Goal: Task Accomplishment & Management: Manage account settings

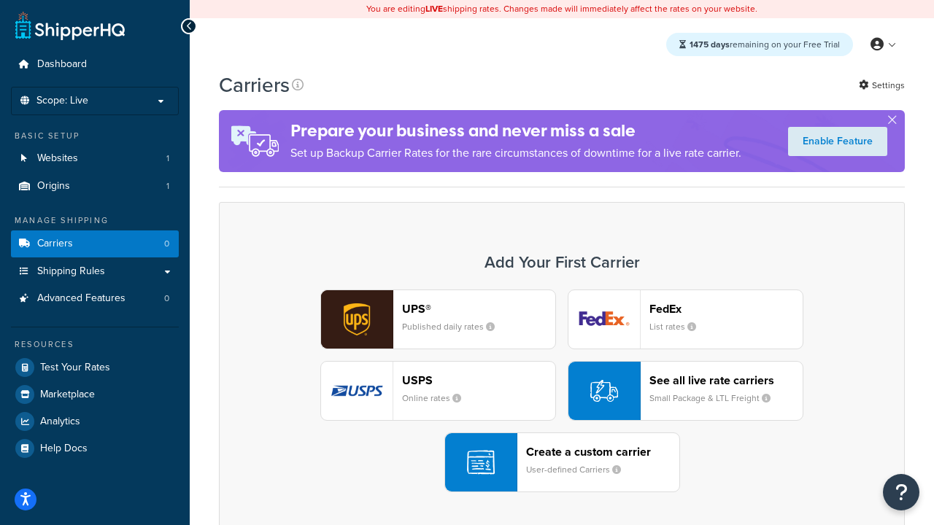
click at [562, 391] on div "UPS® Published daily rates FedEx List rates USPS Online rates See all live rate…" at bounding box center [561, 391] width 655 height 203
click at [726, 308] on header "FedEx" at bounding box center [725, 309] width 153 height 14
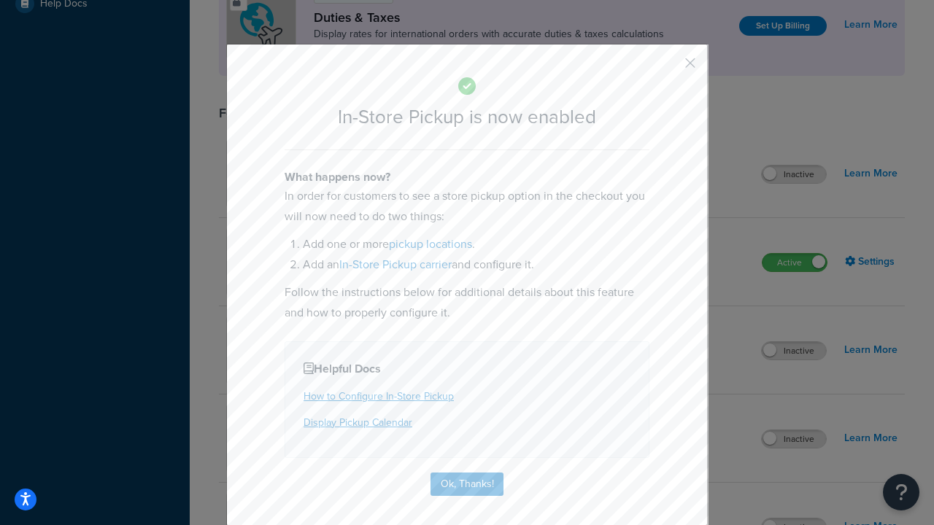
click at [668, 68] on button "button" at bounding box center [669, 68] width 4 height 4
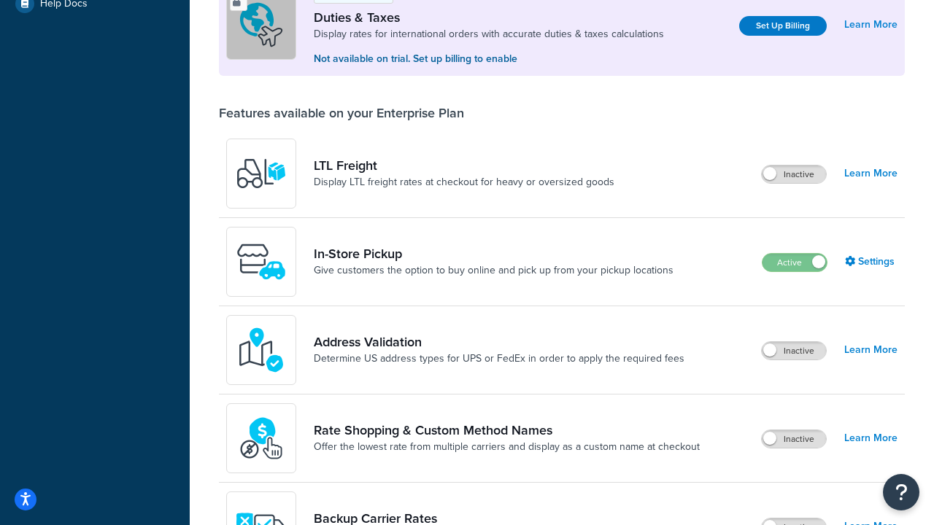
scroll to position [445, 0]
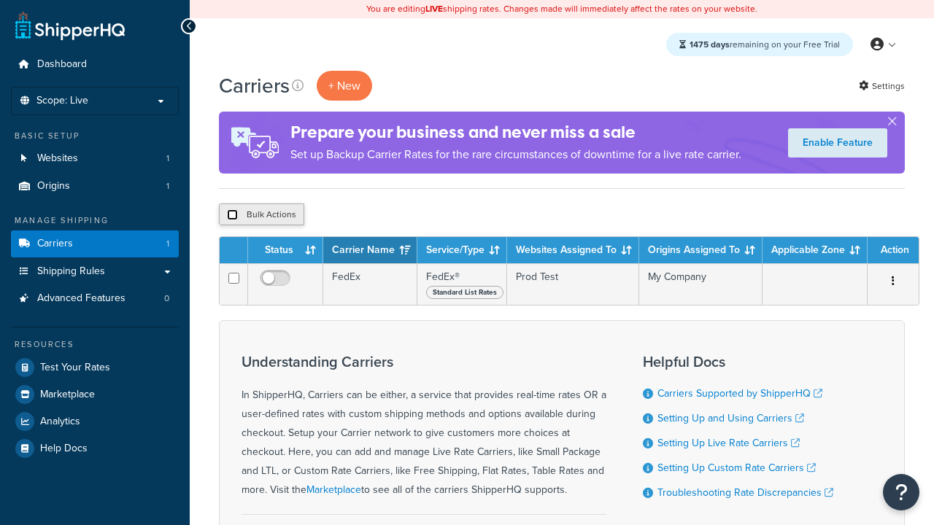
click at [232, 214] on input "checkbox" at bounding box center [232, 214] width 11 height 11
checkbox input "true"
click at [0, 0] on button "Delete" at bounding box center [0, 0] width 0 height 0
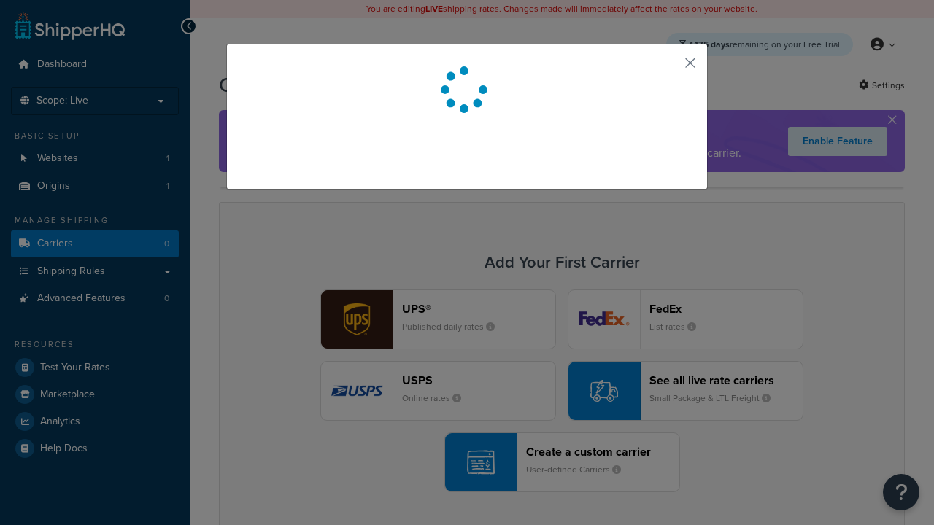
scroll to position [128, 0]
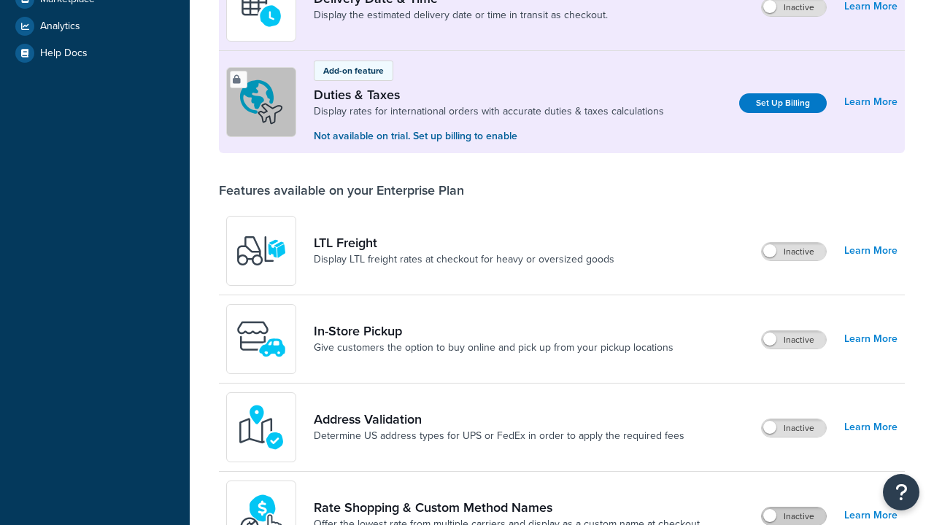
click at [793, 508] on label "Inactive" at bounding box center [793, 517] width 64 height 18
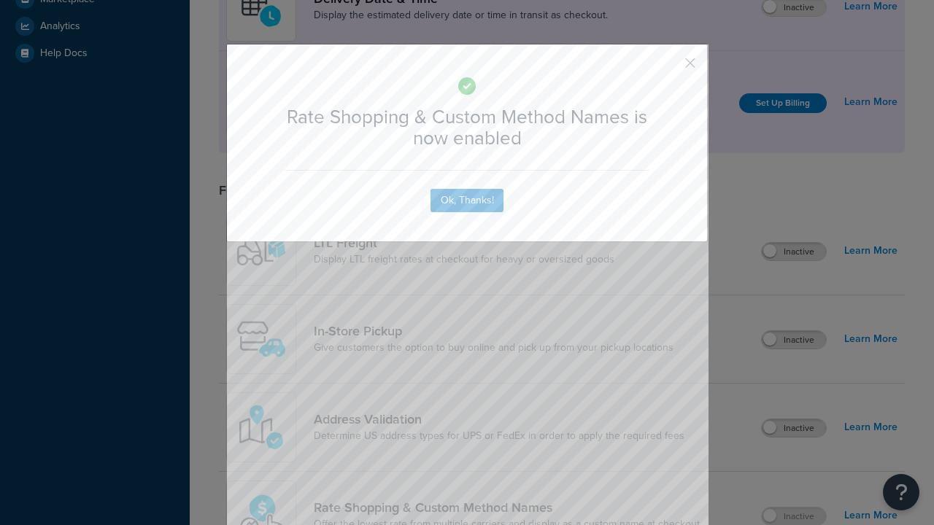
scroll to position [649, 0]
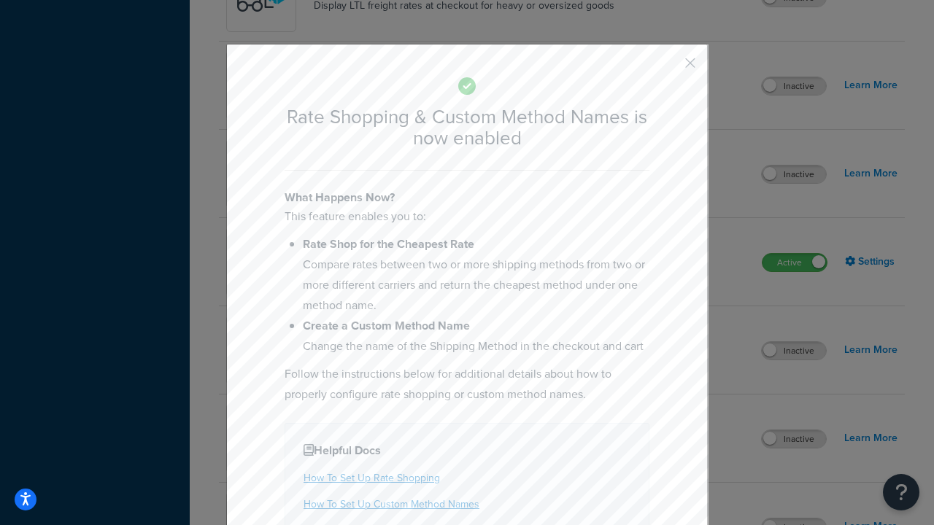
click at [668, 68] on button "button" at bounding box center [669, 68] width 4 height 4
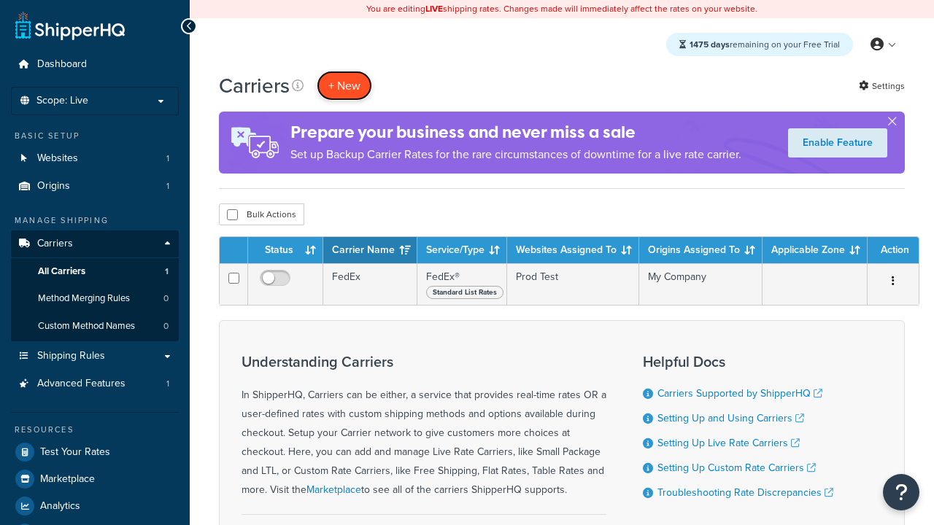
click at [344, 85] on button "+ New" at bounding box center [344, 86] width 55 height 30
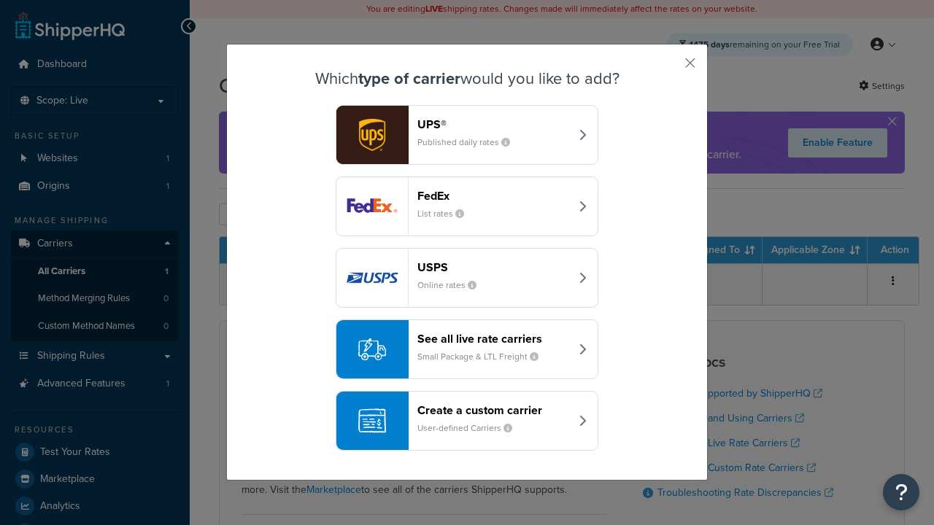
click at [467, 350] on small "Small Package & LTL Freight" at bounding box center [483, 356] width 133 height 13
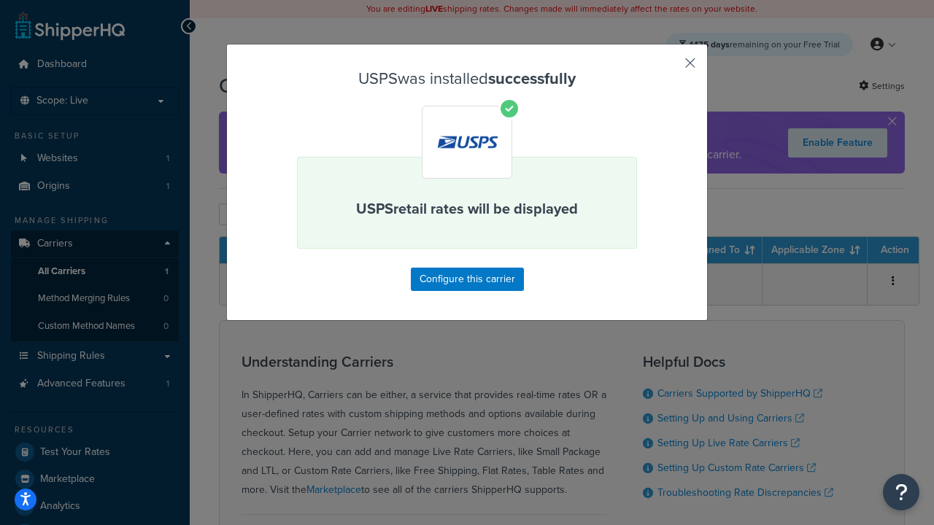
click at [668, 68] on button "button" at bounding box center [669, 68] width 4 height 4
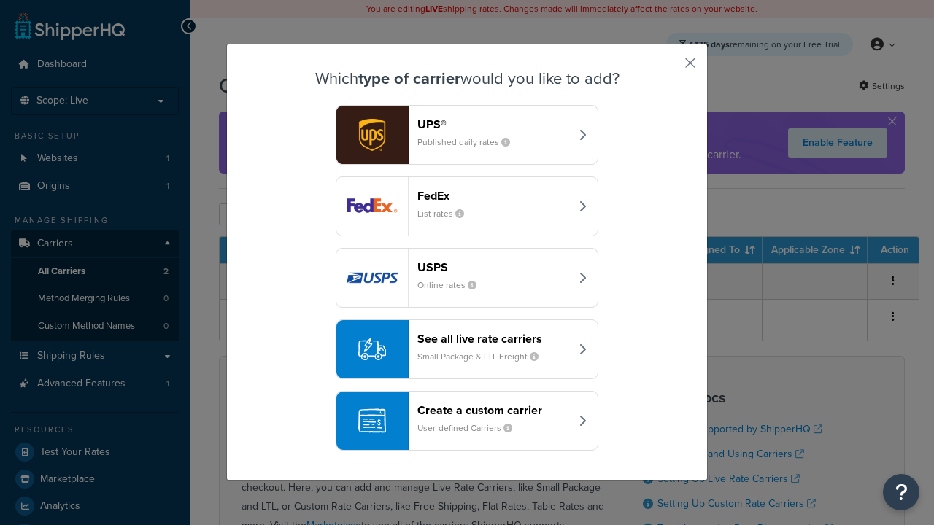
click at [467, 350] on small "Small Package & LTL Freight" at bounding box center [483, 356] width 133 height 13
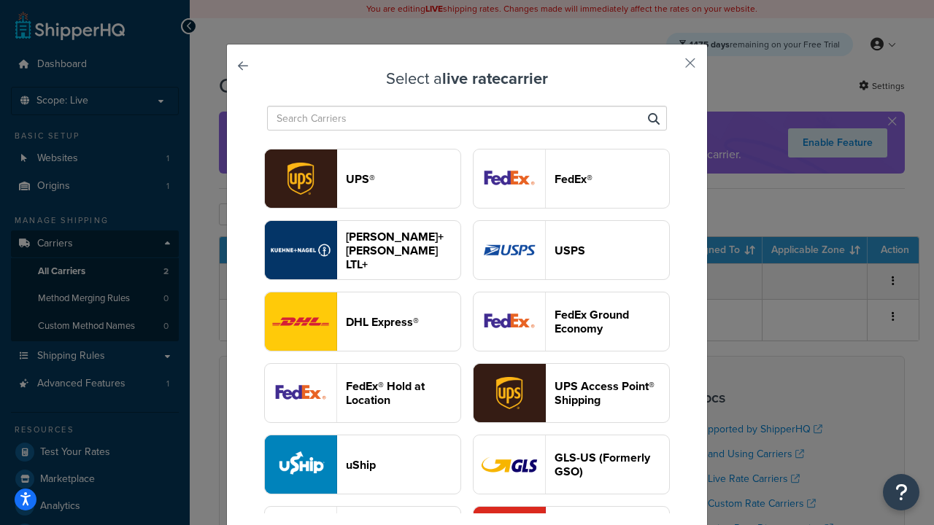
click at [571, 179] on header "FedEx®" at bounding box center [611, 179] width 115 height 14
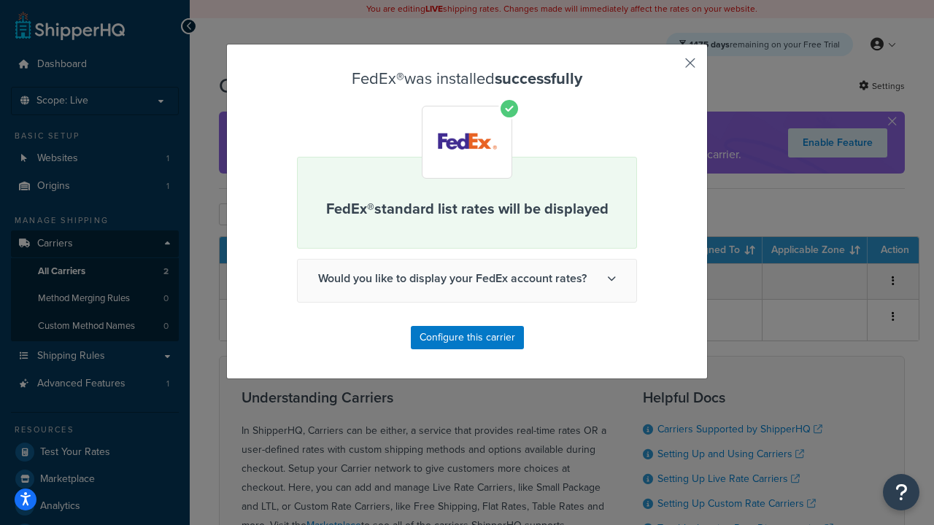
click at [668, 68] on button "button" at bounding box center [669, 68] width 4 height 4
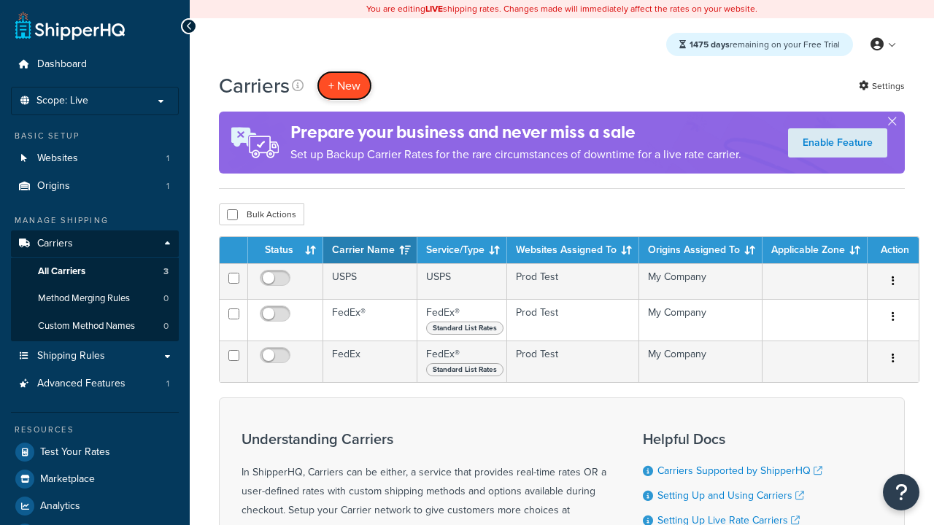
click at [344, 85] on button "+ New" at bounding box center [344, 86] width 55 height 30
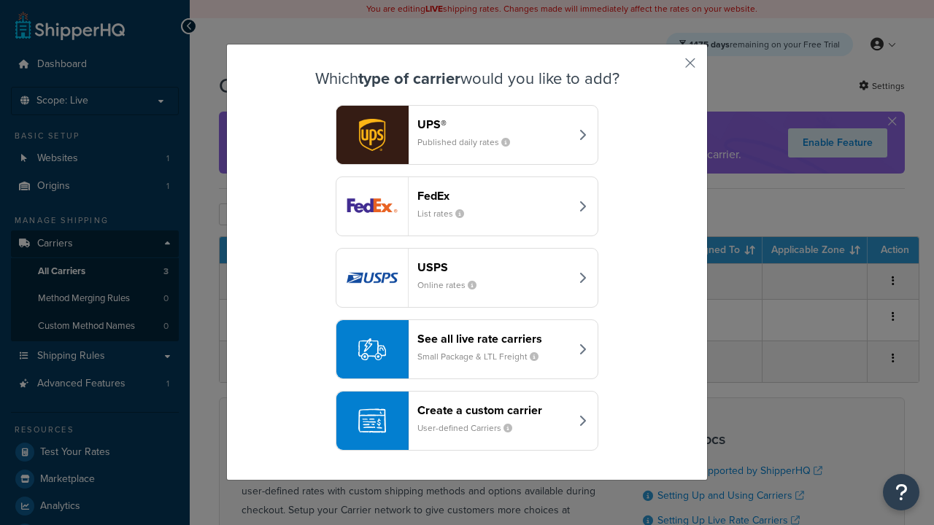
click at [467, 350] on small "Small Package & LTL Freight" at bounding box center [483, 356] width 133 height 13
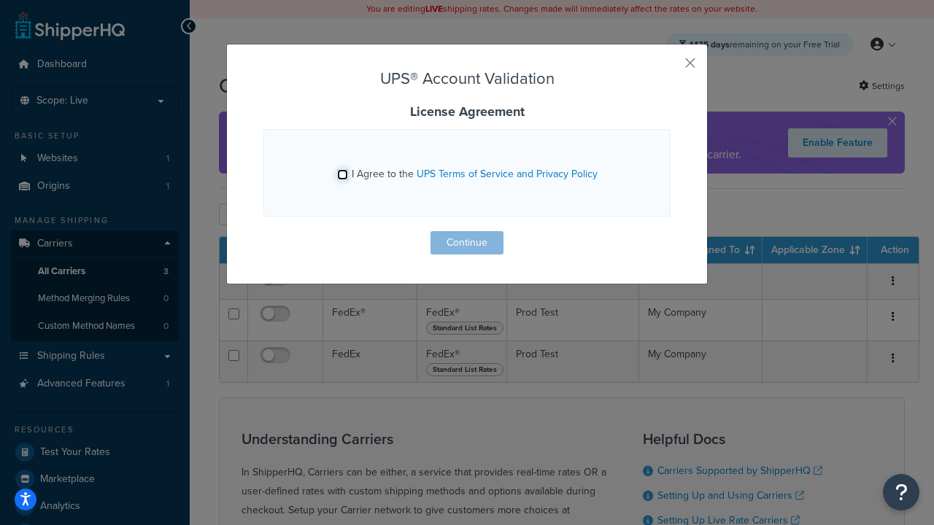
click at [342, 174] on input "I Agree to the UPS Terms of Service and Privacy Policy" at bounding box center [342, 174] width 11 height 11
checkbox input "true"
click at [467, 243] on button "Continue" at bounding box center [466, 242] width 73 height 23
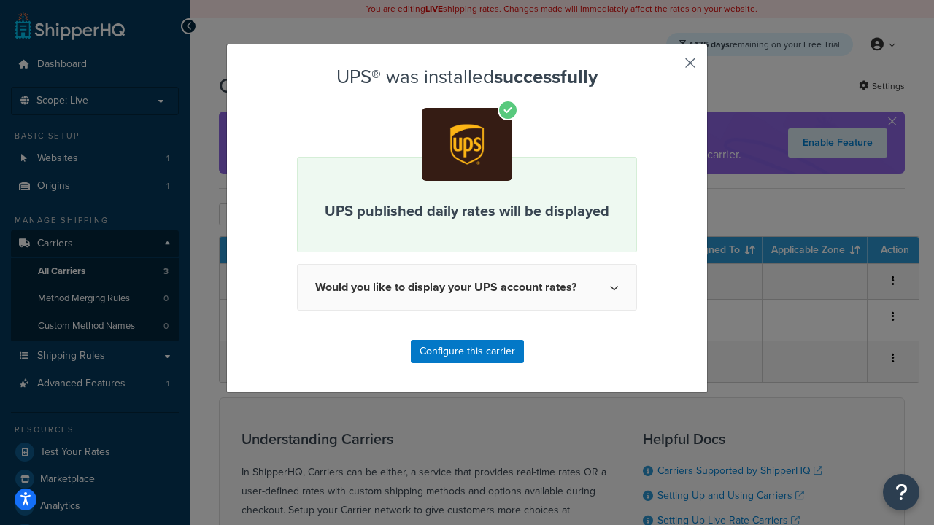
click at [668, 68] on button "button" at bounding box center [669, 68] width 4 height 4
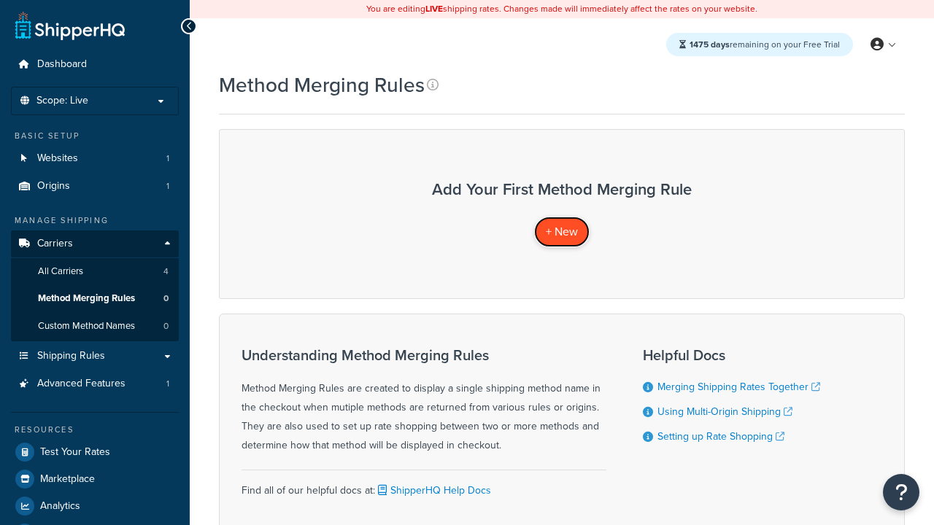
click at [562, 231] on span "+ New" at bounding box center [562, 231] width 32 height 17
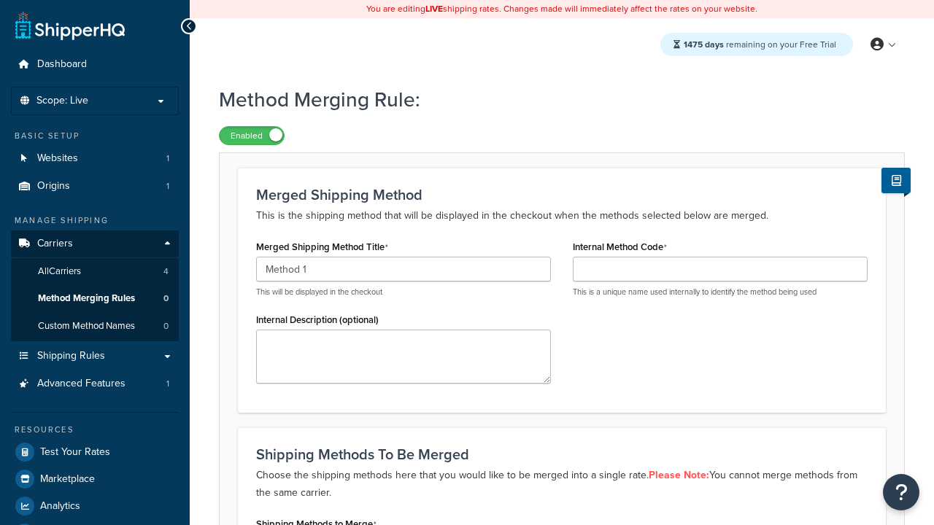
type input "Method 1"
type input "001"
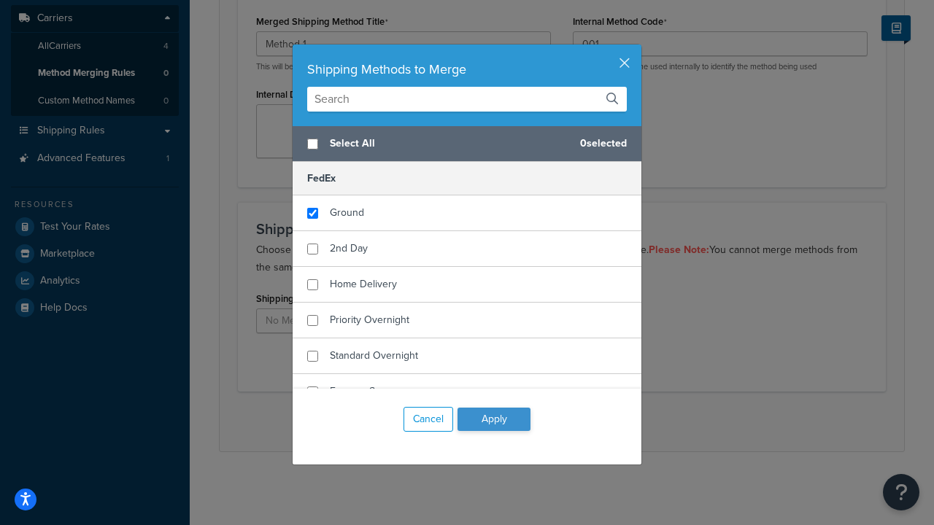
click at [346, 212] on span "Ground" at bounding box center [347, 212] width 34 height 15
checkbox input "true"
click at [494, 419] on button "Apply" at bounding box center [493, 419] width 73 height 23
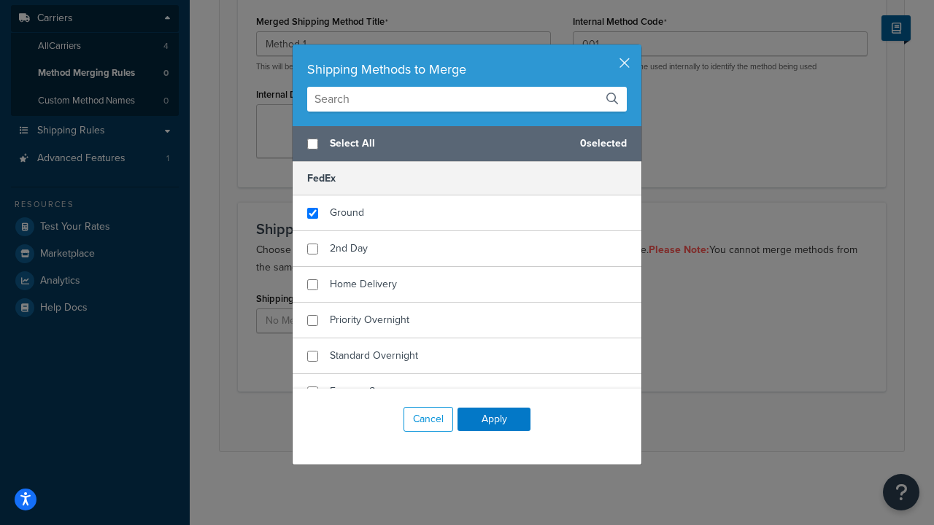
click at [553, 421] on button "Save" at bounding box center [553, 421] width 39 height 23
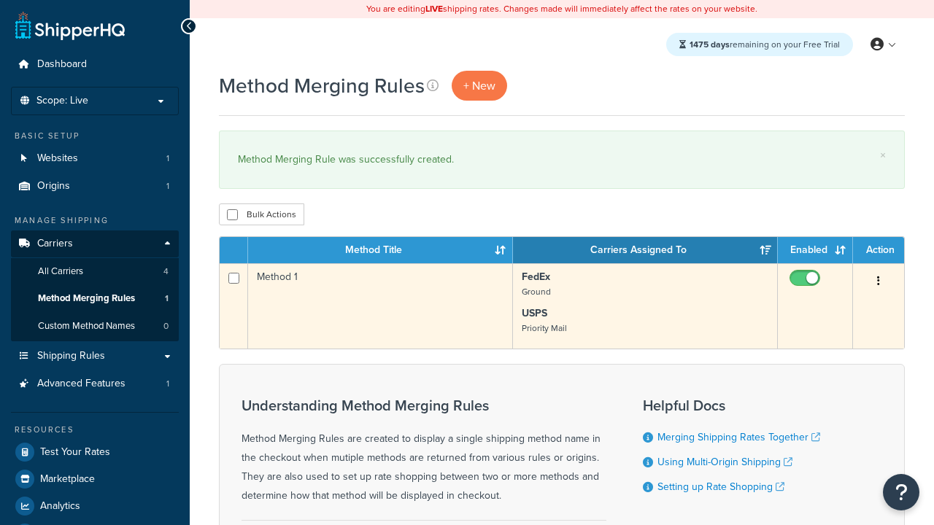
click at [878, 282] on icon "button" at bounding box center [878, 281] width 3 height 10
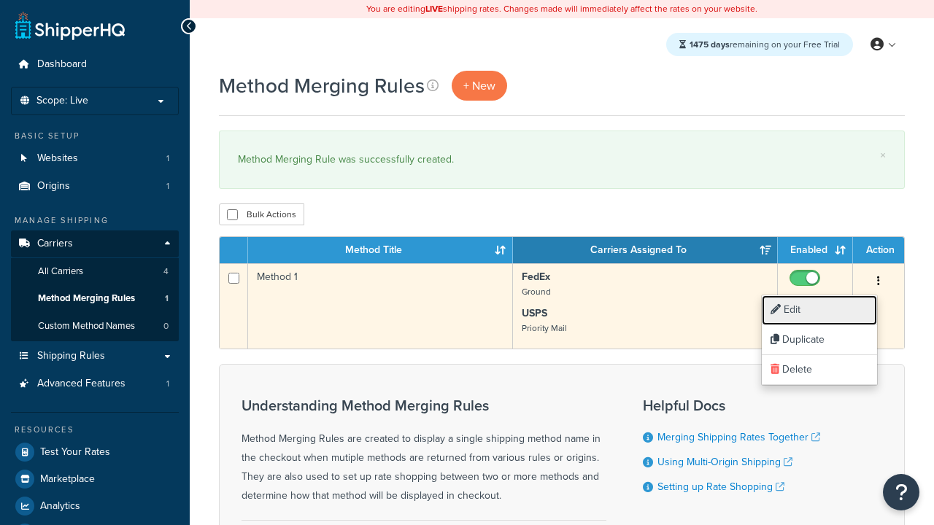
click at [819, 310] on link "Edit" at bounding box center [818, 310] width 115 height 30
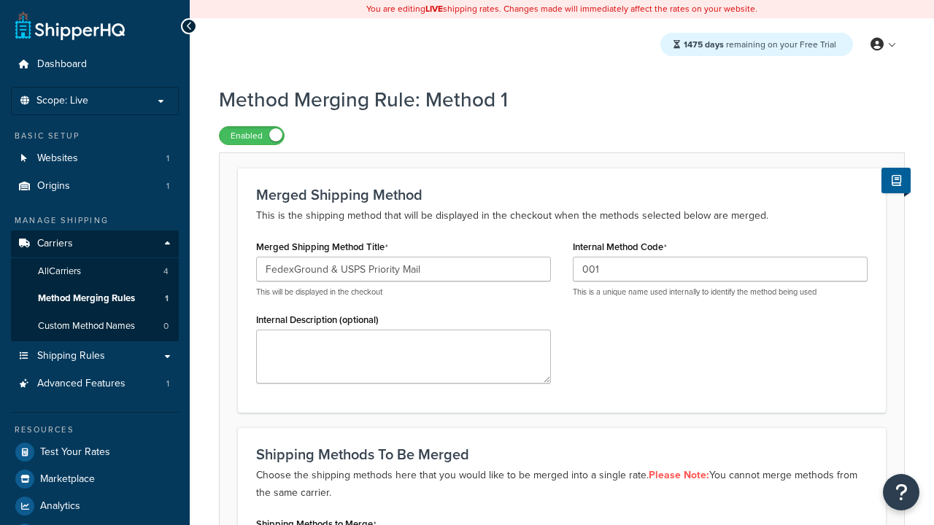
scroll to position [365, 0]
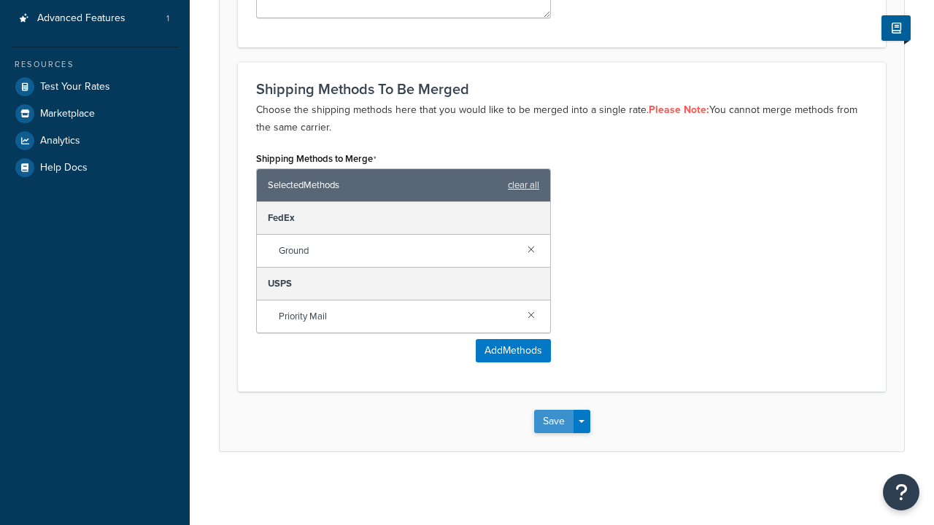
type input "FedexGround & USPS Priority Mail"
click at [553, 421] on button "Save" at bounding box center [553, 421] width 39 height 23
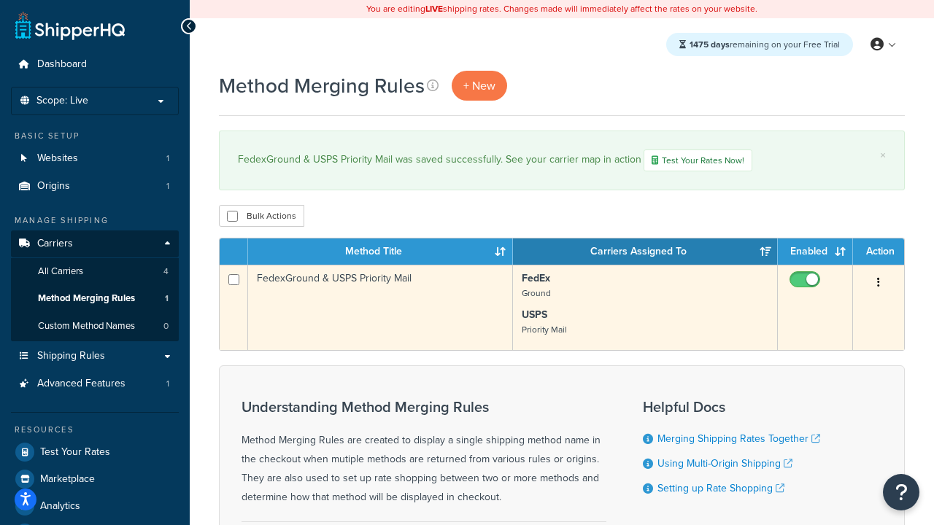
click at [878, 283] on icon "button" at bounding box center [878, 282] width 3 height 10
click at [0, 0] on link "Duplicate" at bounding box center [0, 0] width 0 height 0
